Goal: Navigation & Orientation: Find specific page/section

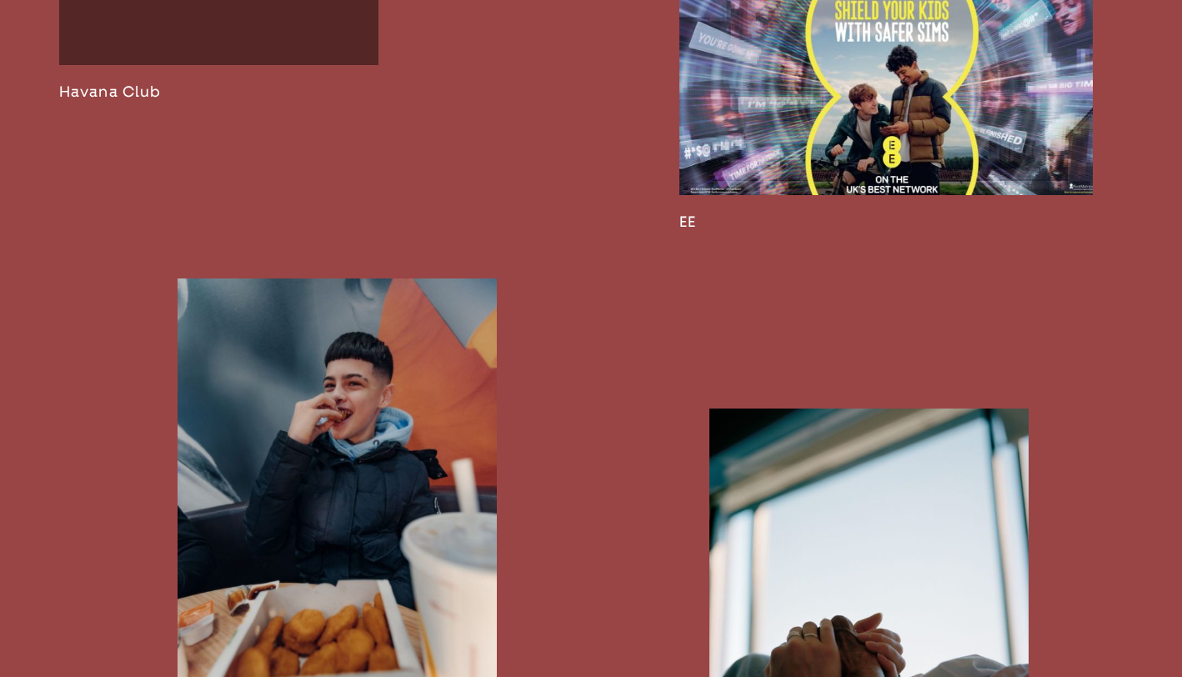
scroll to position [3212, 0]
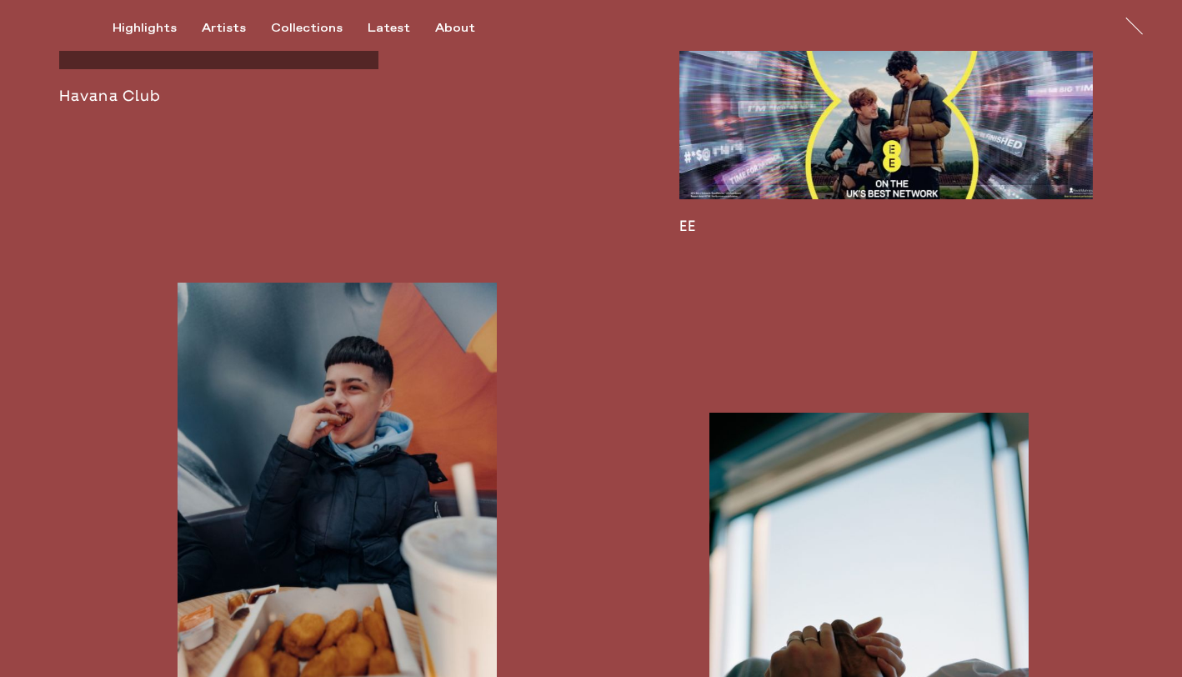
click at [878, 151] on link at bounding box center [885, 115] width 413 height 239
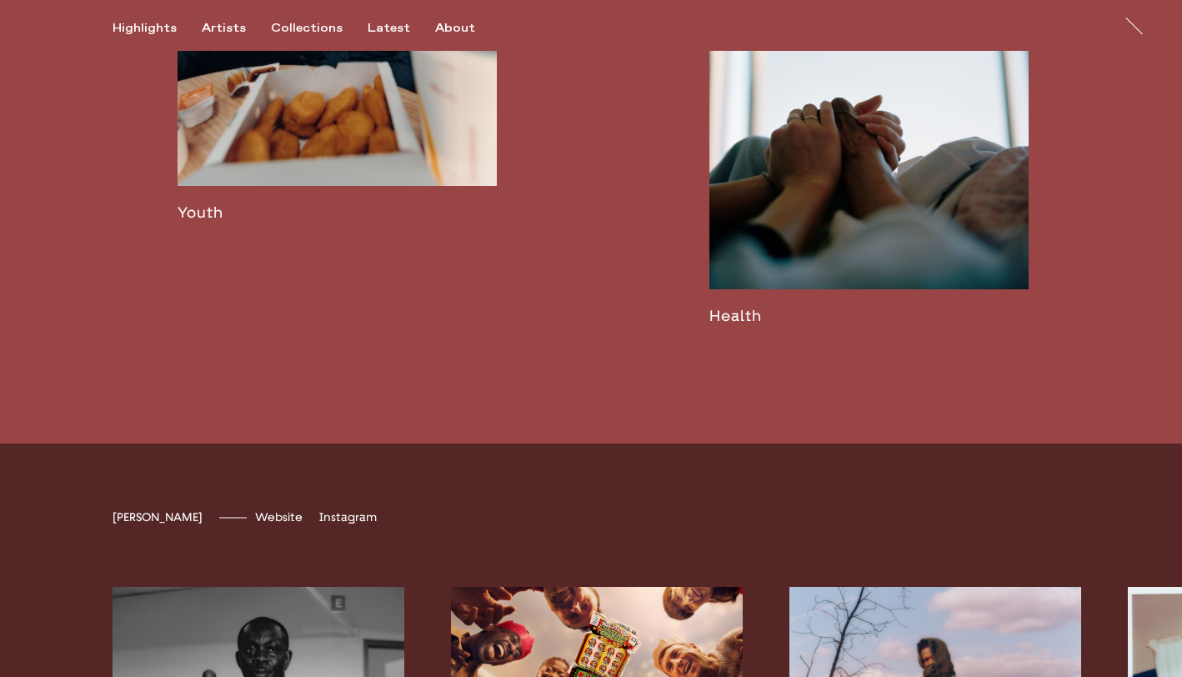
scroll to position [3757, 0]
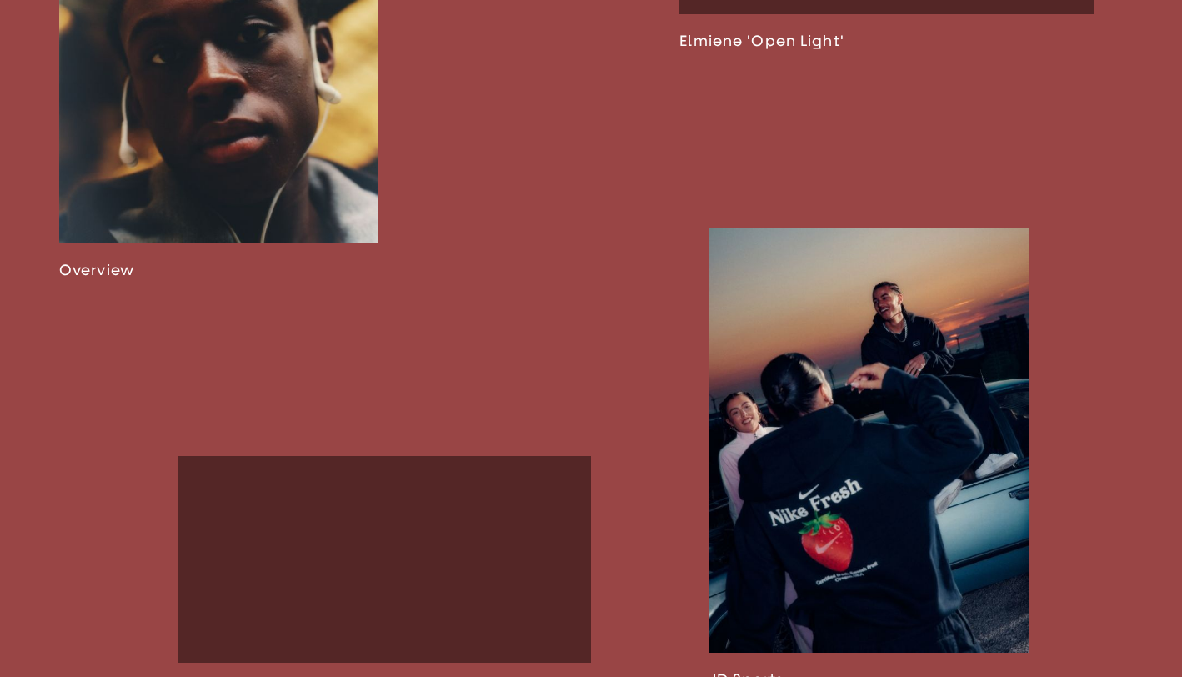
scroll to position [1301, 0]
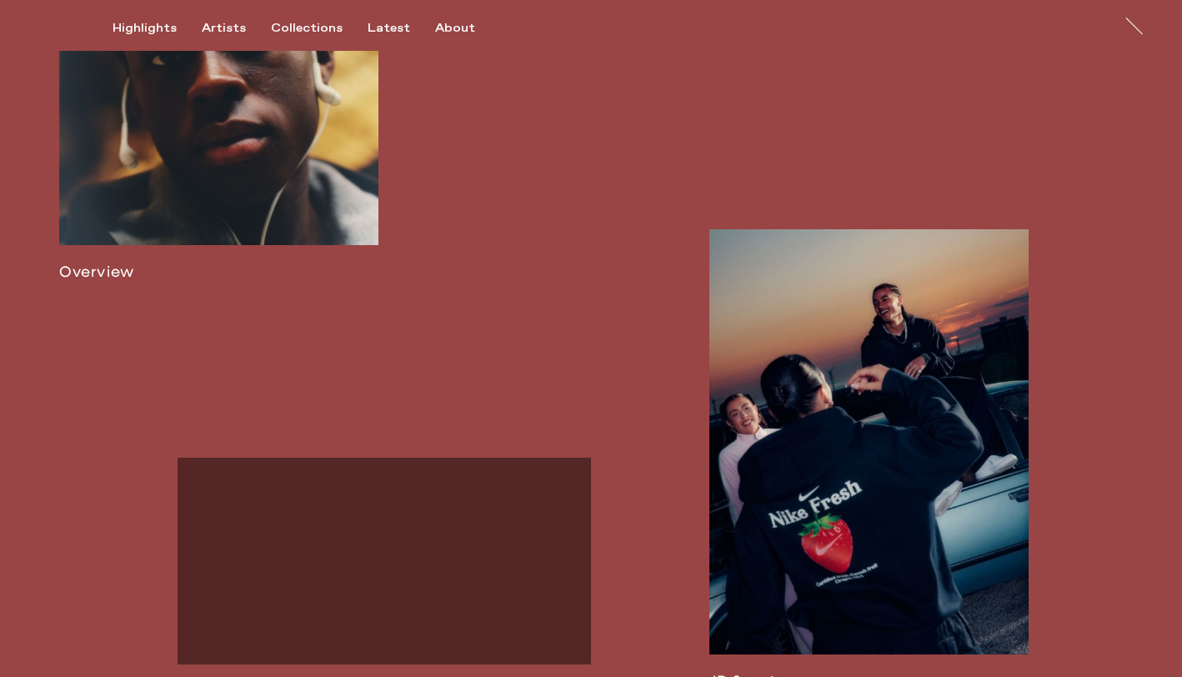
click at [294, 230] on link at bounding box center [218, 69] width 319 height 424
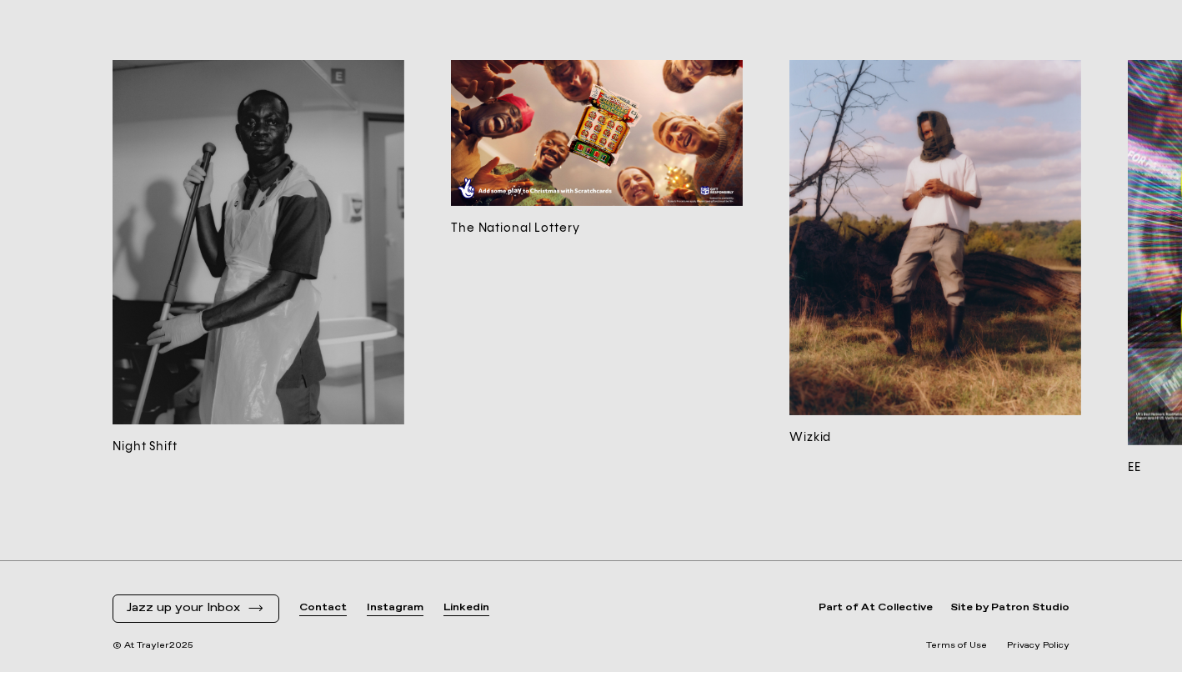
scroll to position [14128, 0]
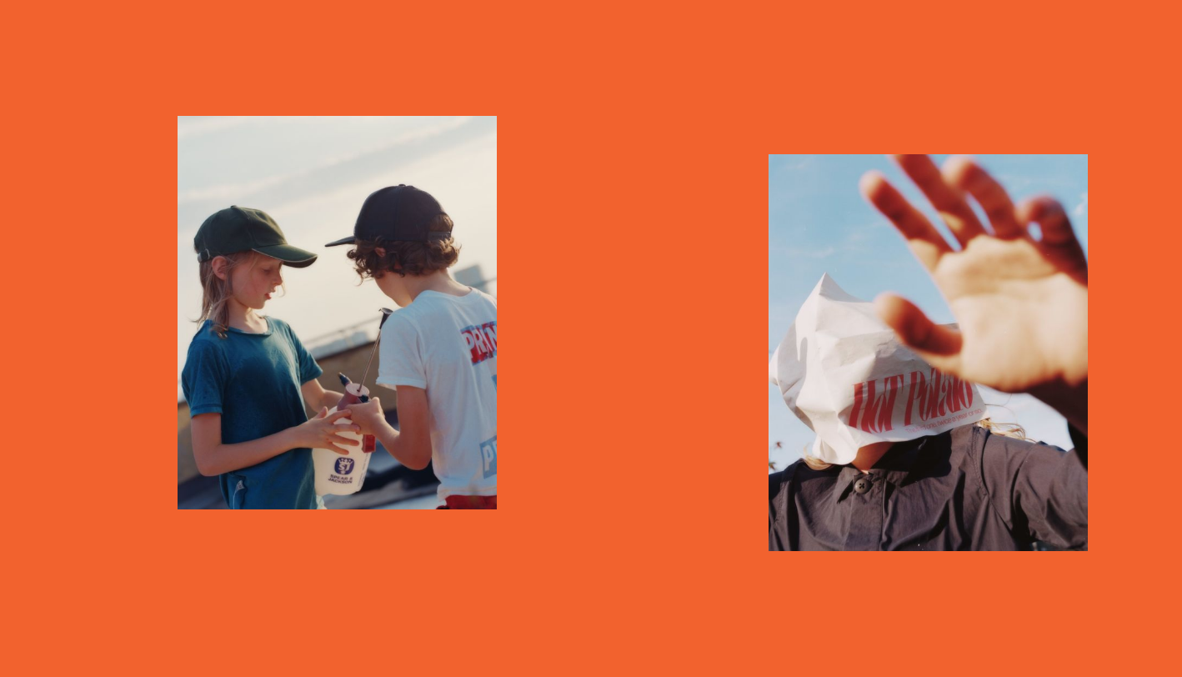
scroll to position [2772, 0]
